Goal: Find specific page/section: Find specific page/section

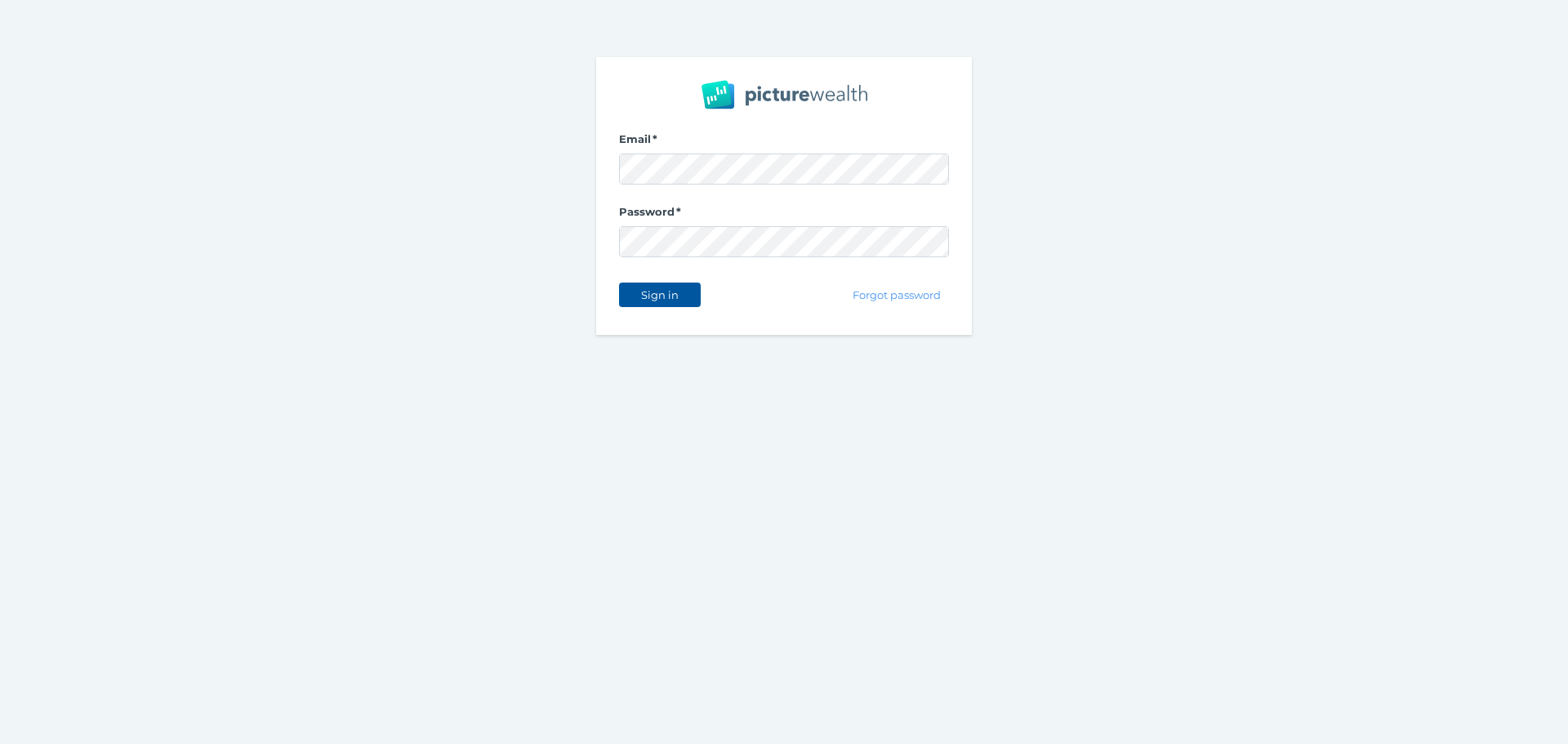
click at [664, 297] on span "Sign in" at bounding box center [659, 294] width 51 height 13
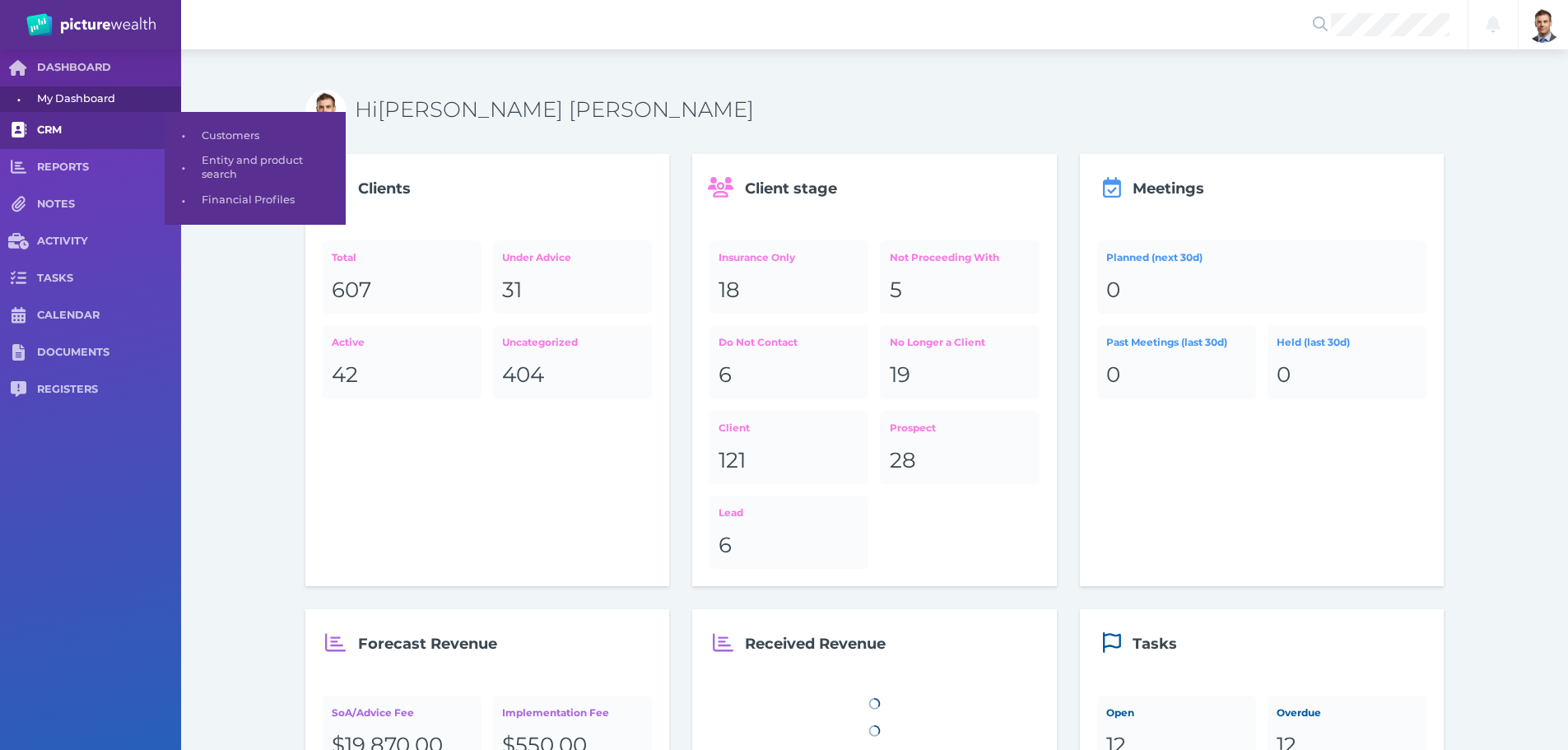
click at [60, 127] on span "CRM" at bounding box center [108, 130] width 144 height 14
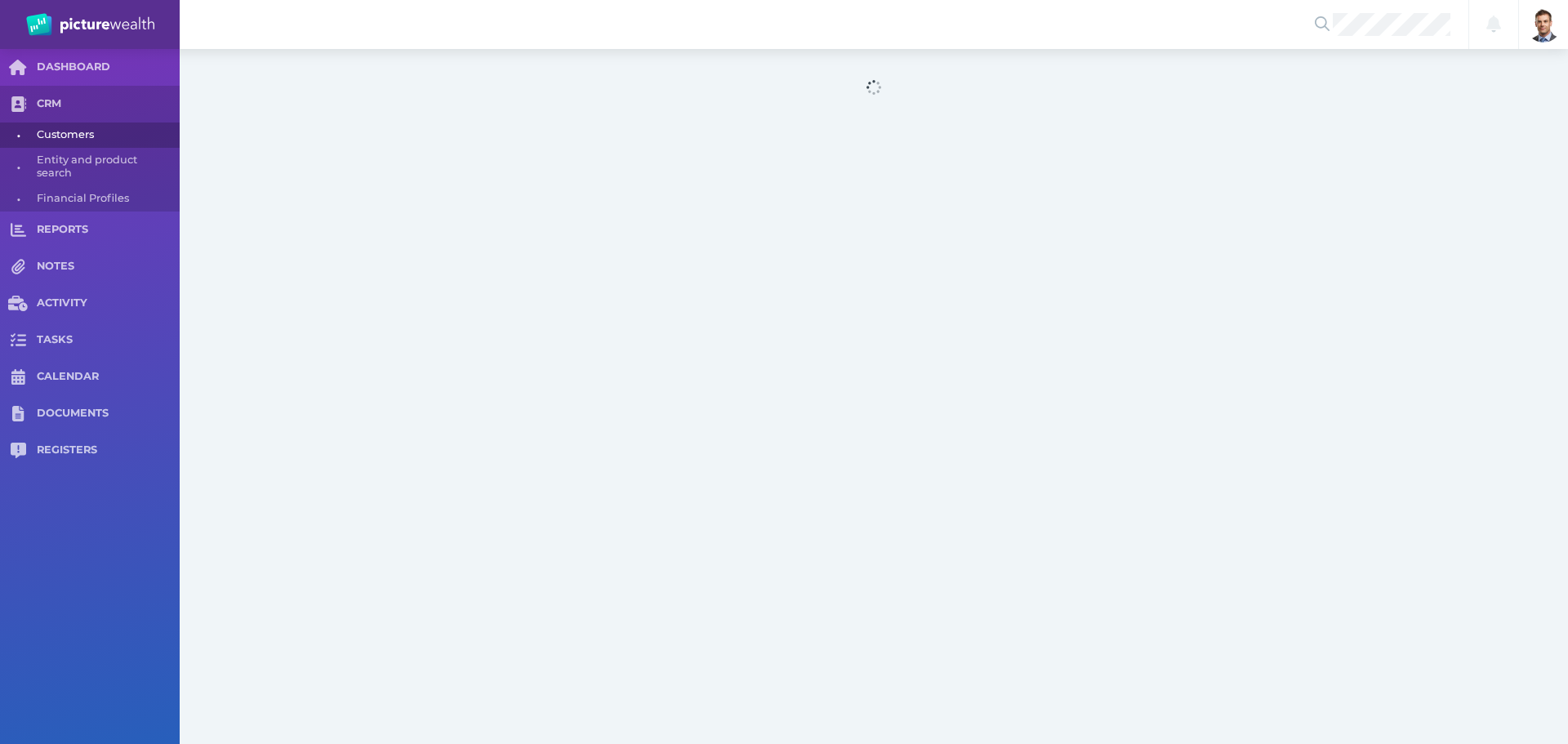
select select "25"
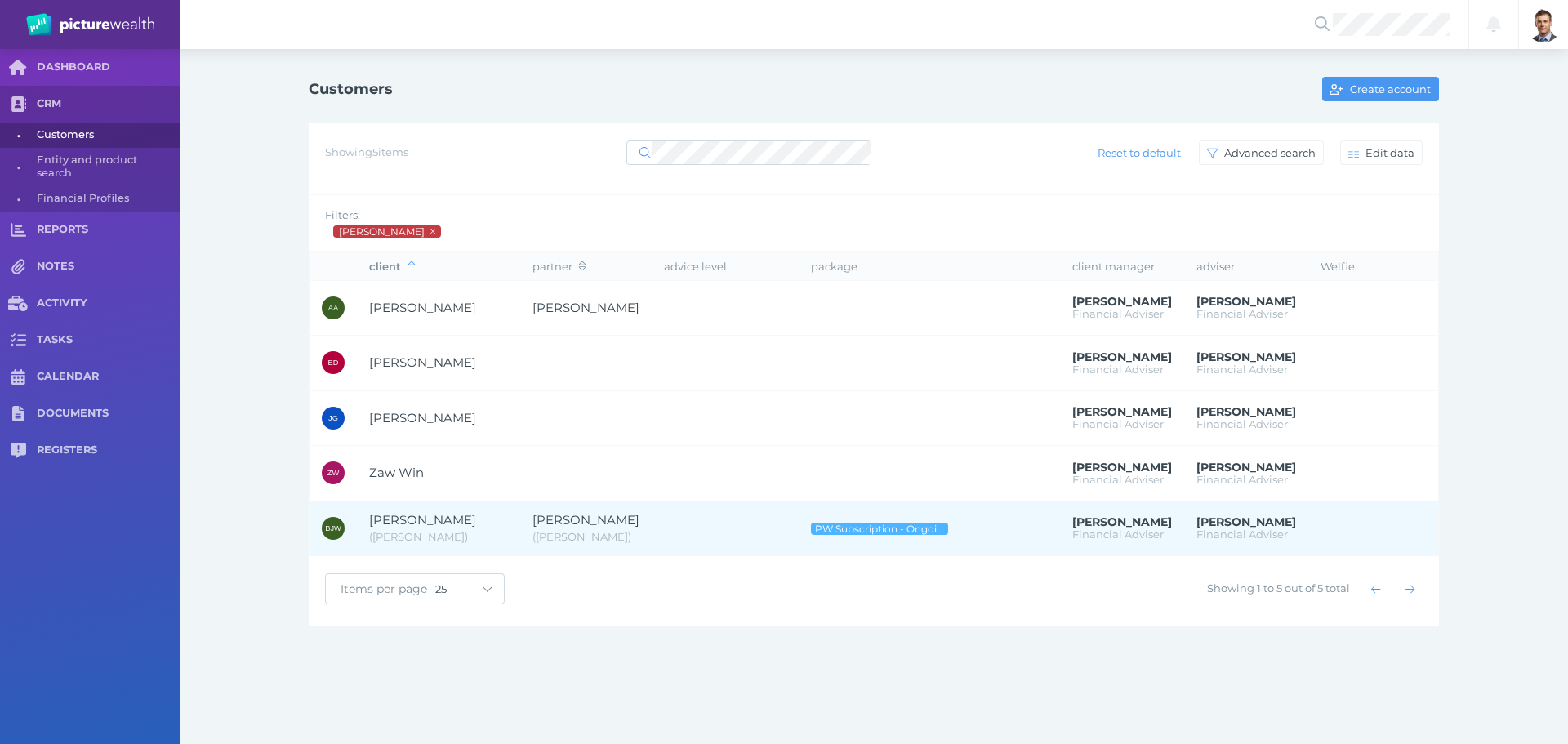
click at [442, 527] on span "[PERSON_NAME]" at bounding box center [422, 520] width 107 height 16
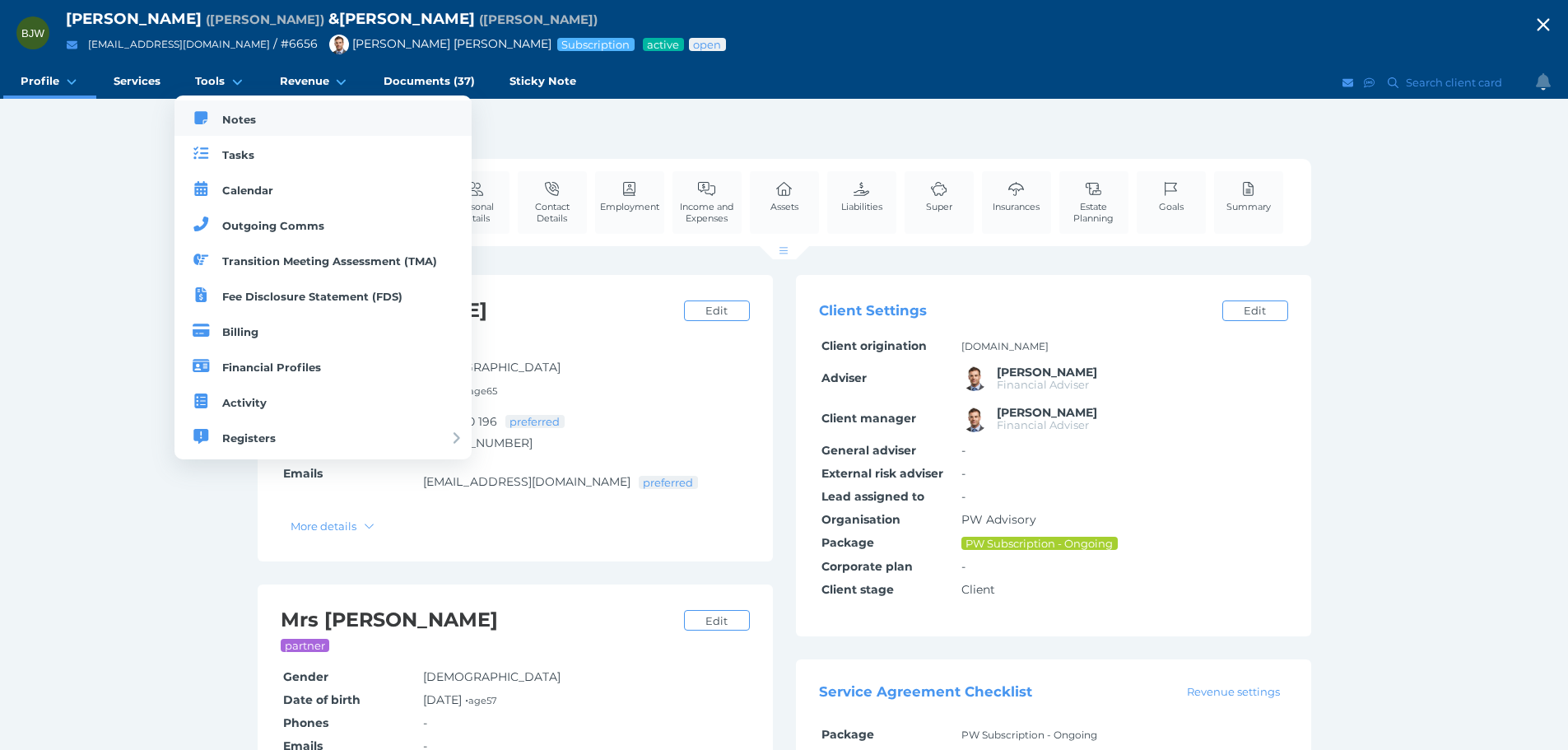
drag, startPoint x: 238, startPoint y: 113, endPoint x: 384, endPoint y: 138, distance: 148.1
click at [238, 114] on span "Notes" at bounding box center [239, 118] width 34 height 13
select select "50"
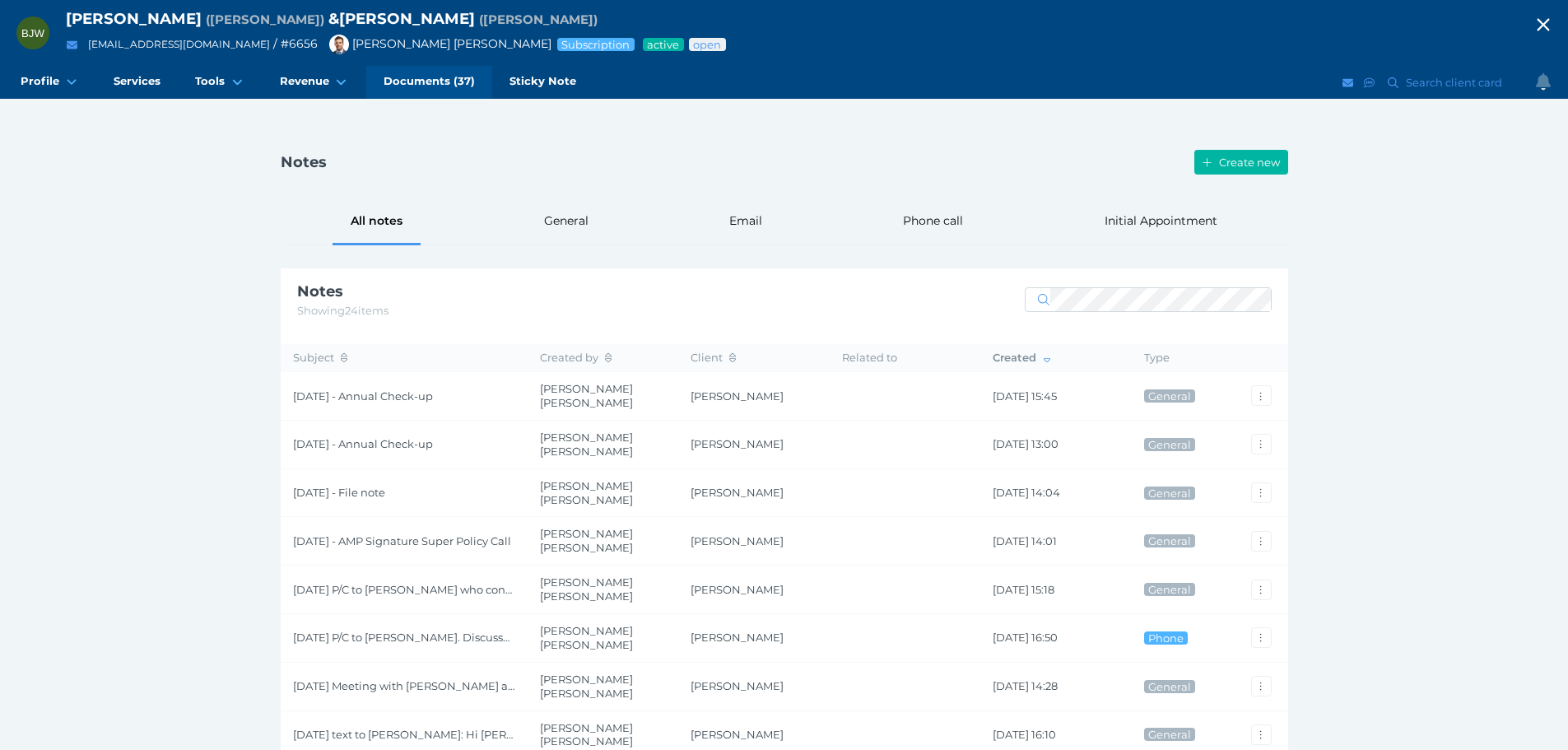
click at [426, 79] on span "Documents (37)" at bounding box center [430, 81] width 92 height 14
